Goal: Complete application form

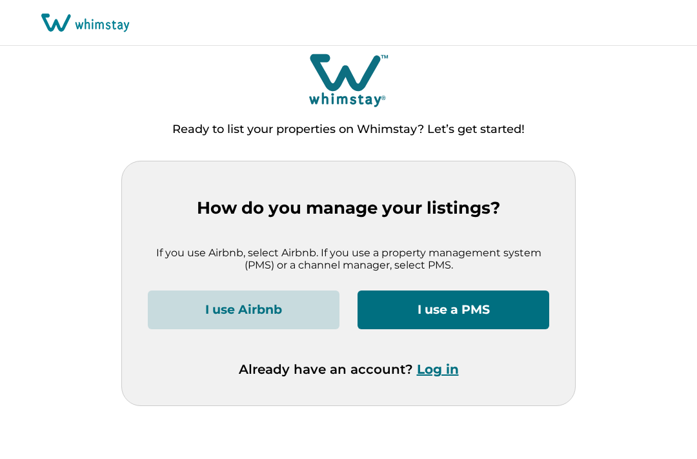
click at [286, 306] on button "I use Airbnb" at bounding box center [244, 310] width 192 height 39
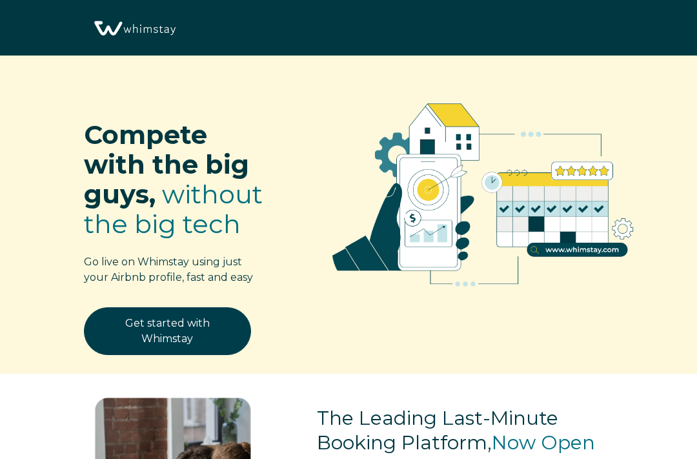
select select "US"
click at [225, 343] on link "Get started with Whimstay" at bounding box center [167, 331] width 167 height 48
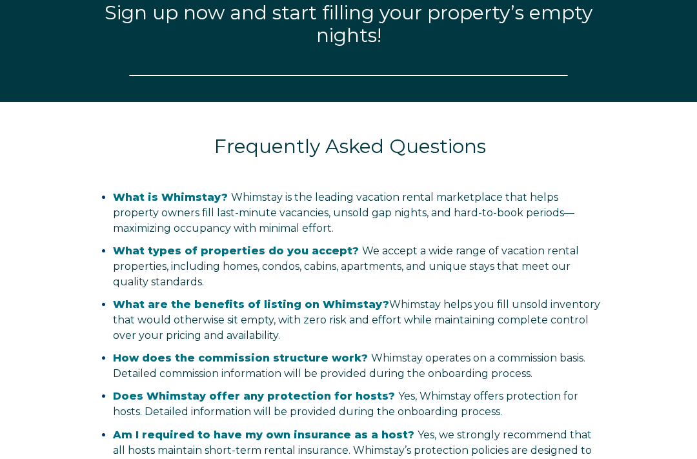
select select "US"
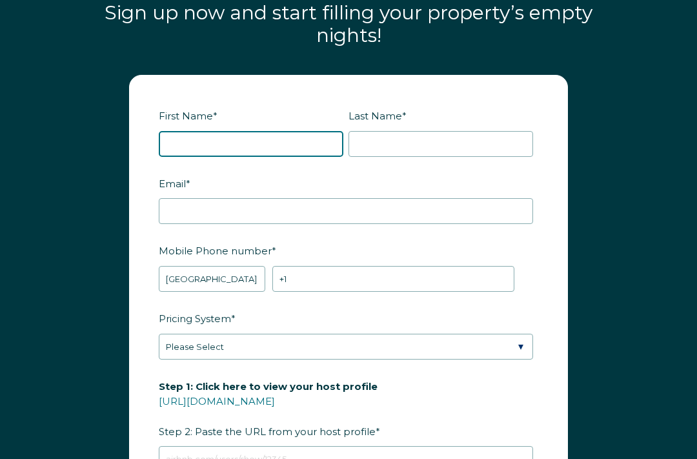
click at [198, 152] on input "First Name *" at bounding box center [251, 144] width 185 height 26
type input "[PERSON_NAME]"
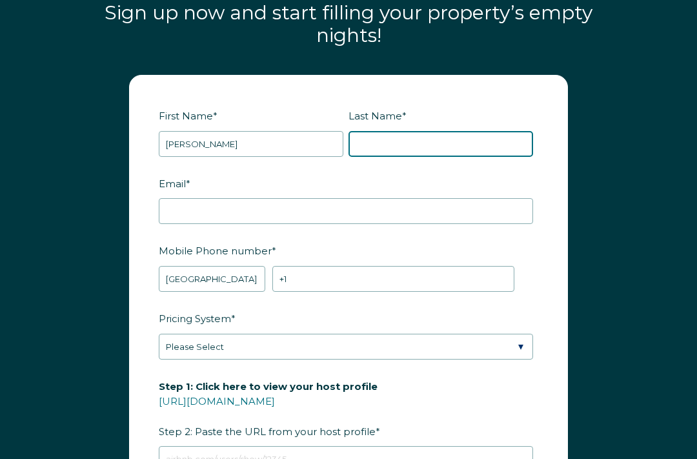
click at [392, 143] on input "Last Name *" at bounding box center [441, 145] width 185 height 26
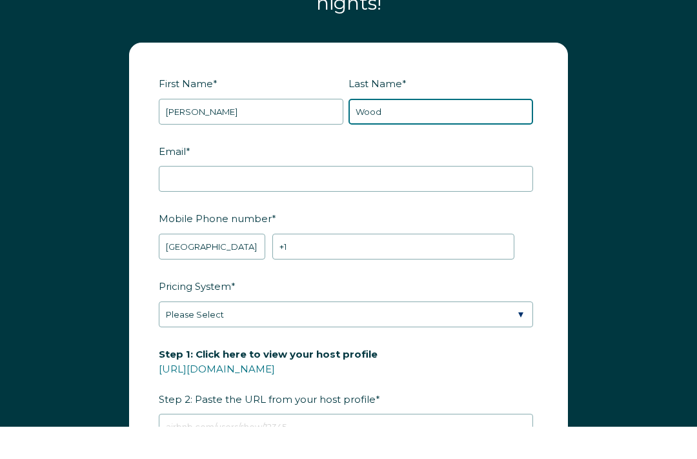
type input "Wood"
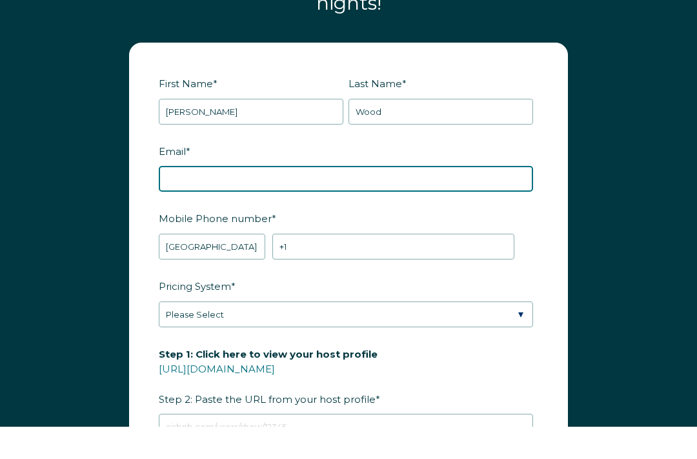
click at [296, 199] on input "Email *" at bounding box center [346, 212] width 374 height 26
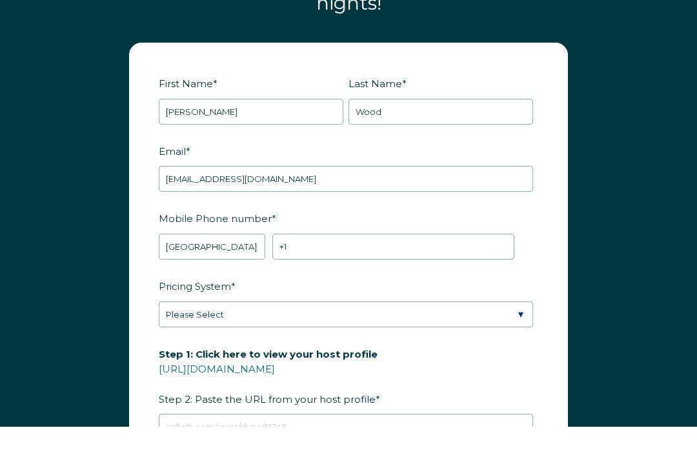
scroll to position [1542, 0]
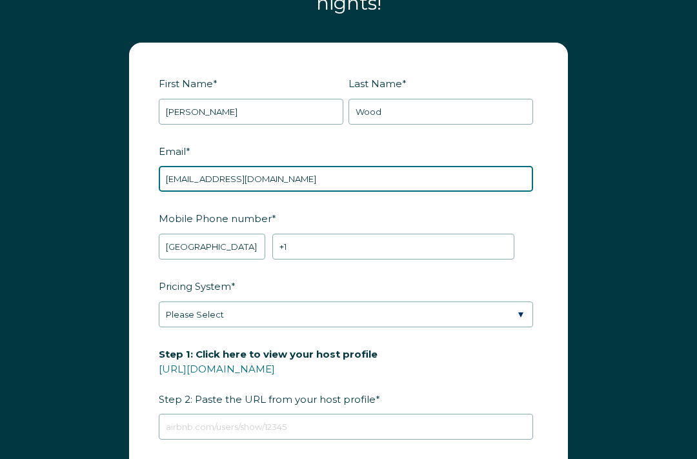
type input "[EMAIL_ADDRESS][DOMAIN_NAME]"
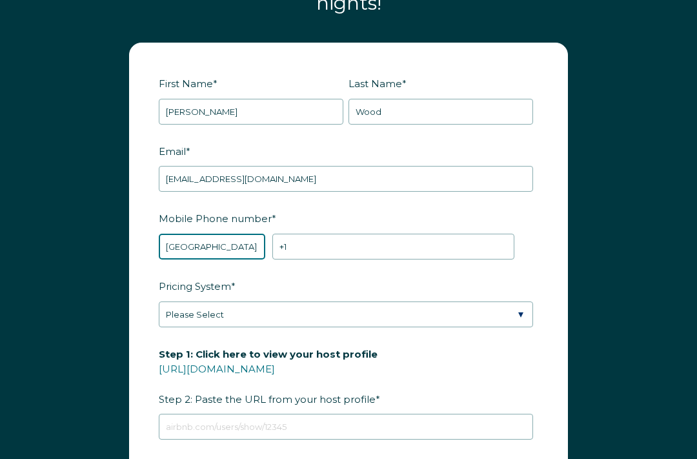
click at [244, 245] on select "* [GEOGRAPHIC_DATA] (‫[GEOGRAPHIC_DATA]‬‎) [GEOGRAPHIC_DATA] ([GEOGRAPHIC_DATA]…" at bounding box center [212, 247] width 107 height 26
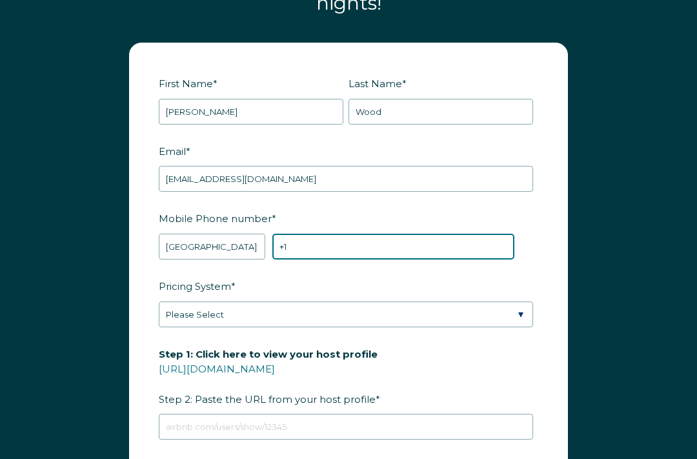
click at [328, 238] on input "+1" at bounding box center [393, 247] width 242 height 26
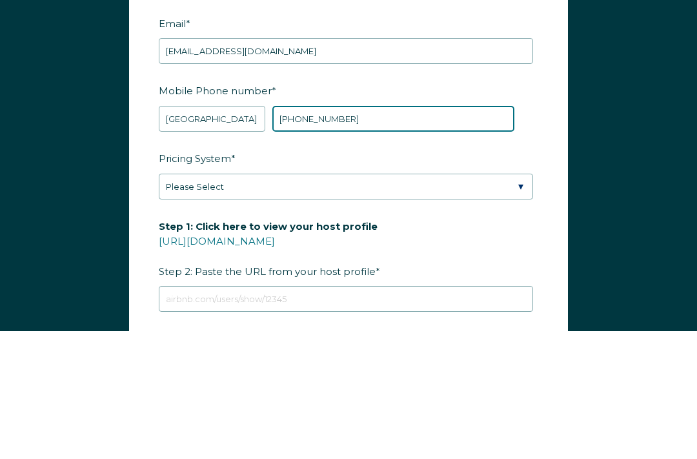
type input "[PHONE_NUMBER]"
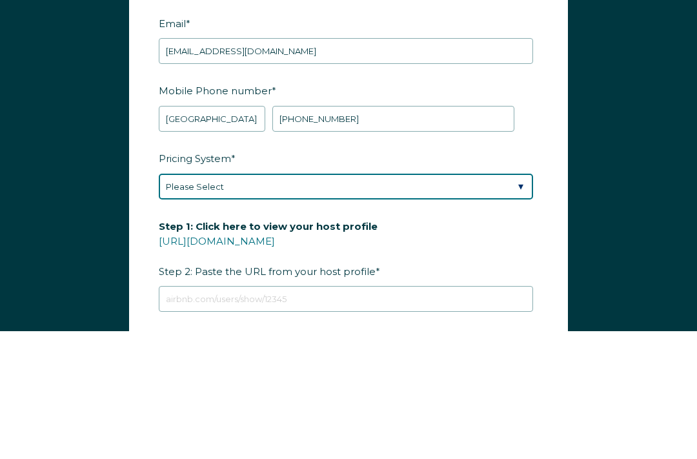
click at [289, 302] on select "Please Select Manual Airbnb Smart Pricing PriceLabs Wheelhouse Beyond Pricing 3…" at bounding box center [346, 315] width 374 height 26
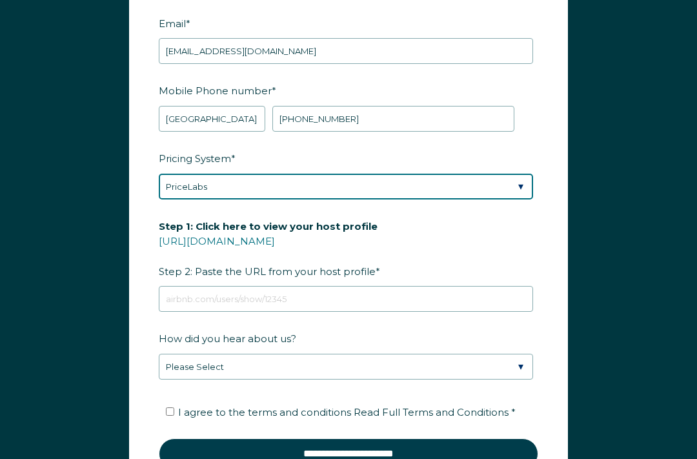
click at [343, 192] on select "Please Select Manual Airbnb Smart Pricing PriceLabs Wheelhouse Beyond Pricing 3…" at bounding box center [346, 187] width 374 height 26
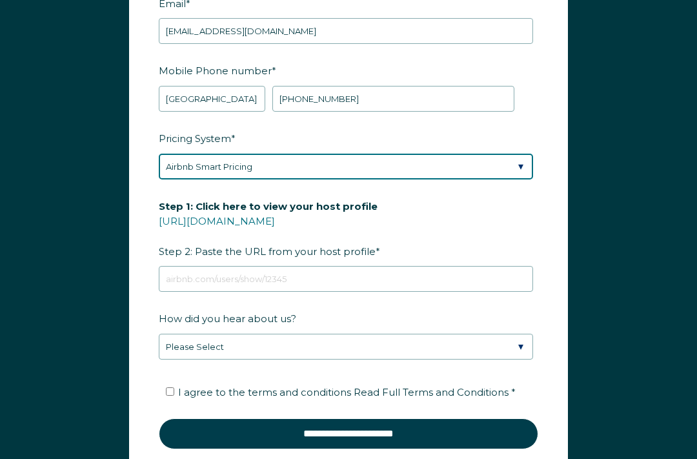
scroll to position [1690, 0]
click at [531, 165] on select "Please Select Manual Airbnb Smart Pricing PriceLabs Wheelhouse Beyond Pricing 3…" at bounding box center [346, 167] width 374 height 26
select select "Manual"
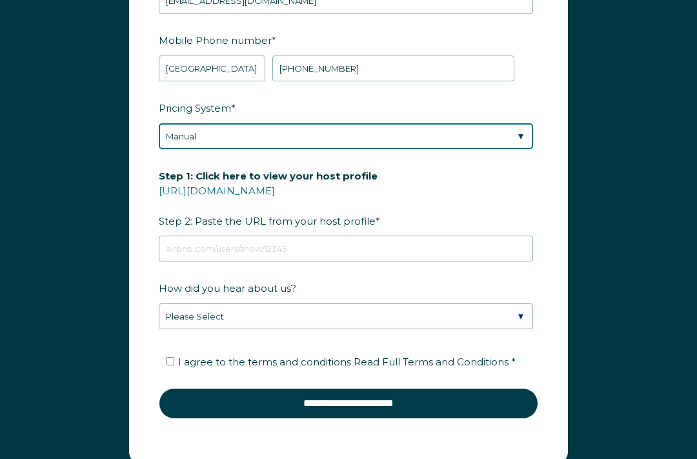
scroll to position [1731, 0]
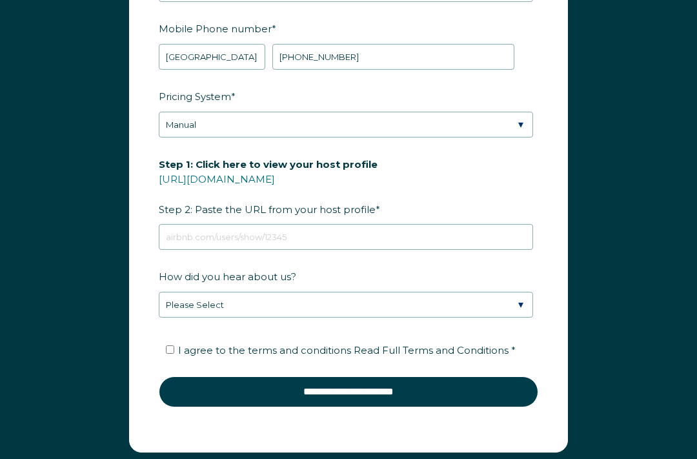
click at [275, 176] on link "[URL][DOMAIN_NAME]" at bounding box center [217, 179] width 116 height 12
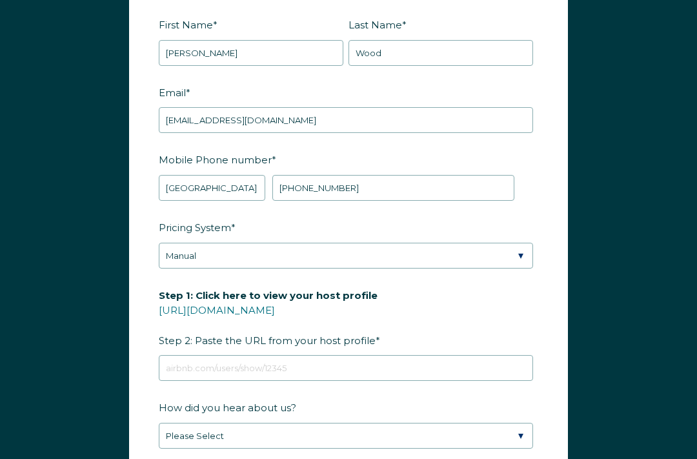
scroll to position [1601, 0]
click at [275, 312] on link "[URL][DOMAIN_NAME]" at bounding box center [217, 310] width 116 height 12
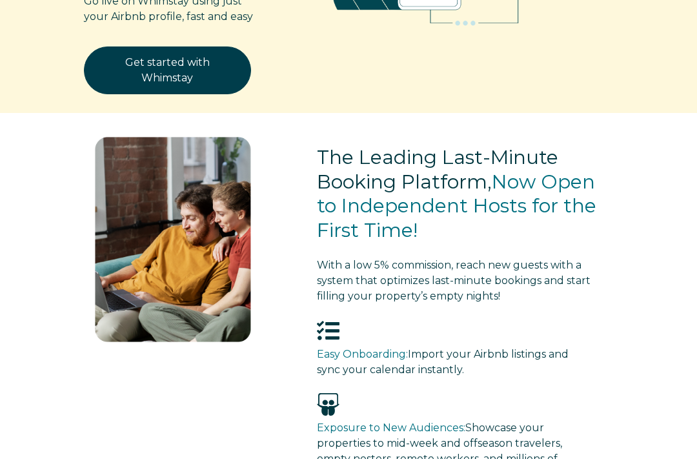
scroll to position [261, 0]
